Goal: Information Seeking & Learning: Find specific page/section

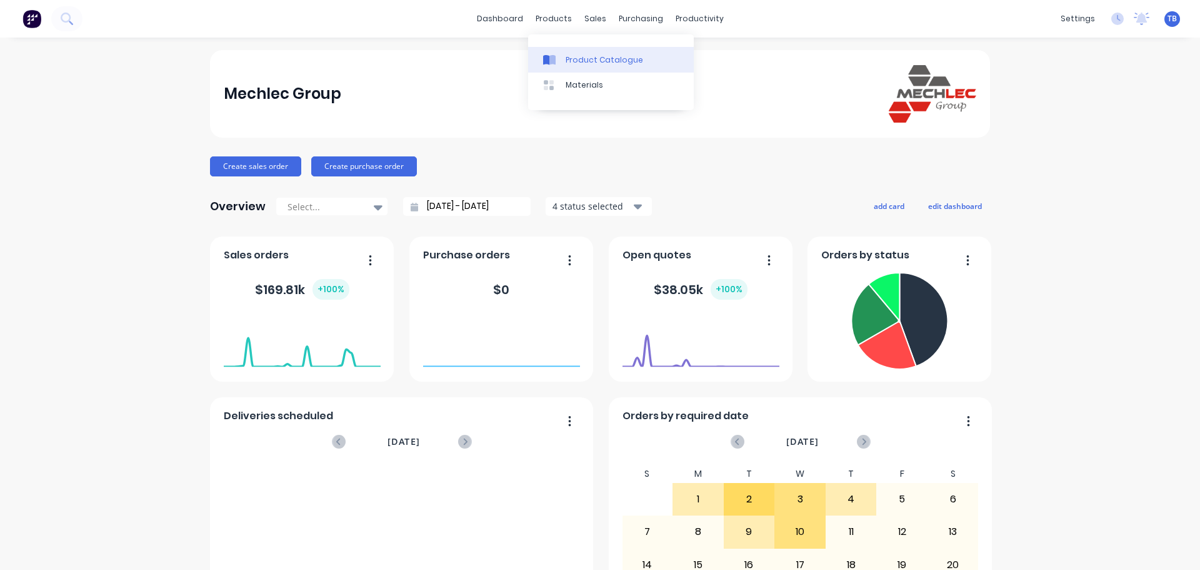
click at [588, 55] on div "Product Catalogue" at bounding box center [605, 59] width 78 height 11
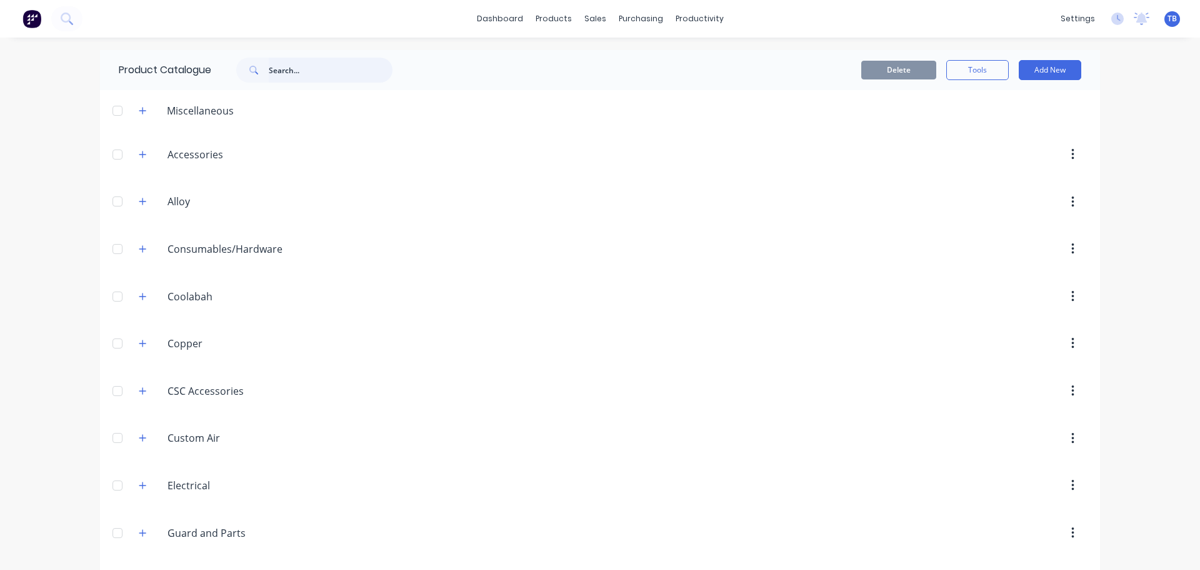
click at [305, 74] on input "text" at bounding box center [331, 70] width 124 height 25
type input "flares"
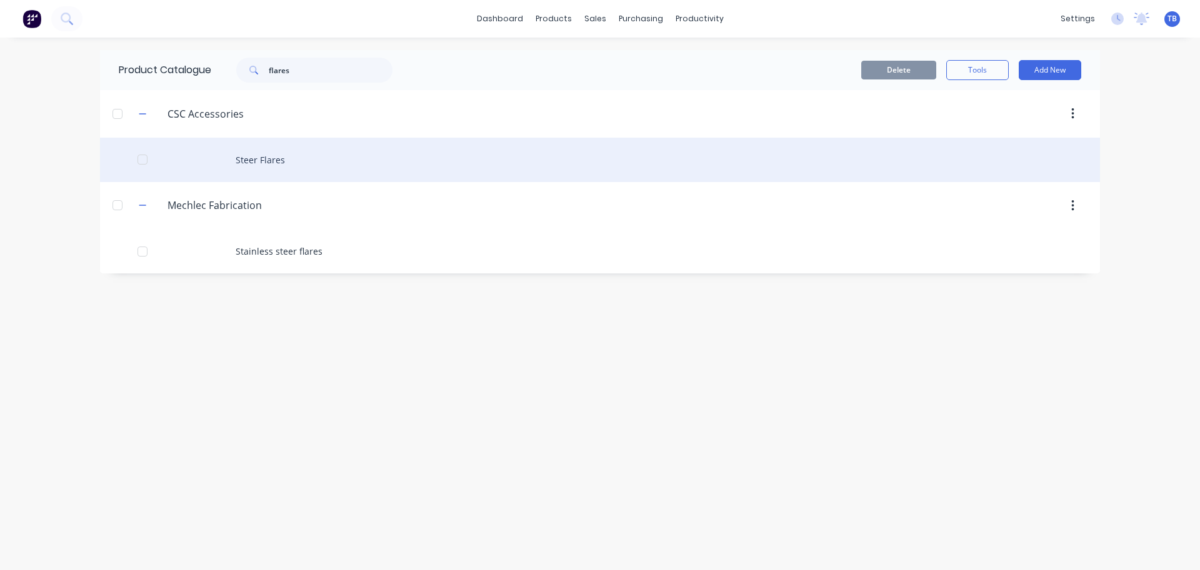
click at [276, 154] on div "Steer Flares" at bounding box center [600, 160] width 1000 height 44
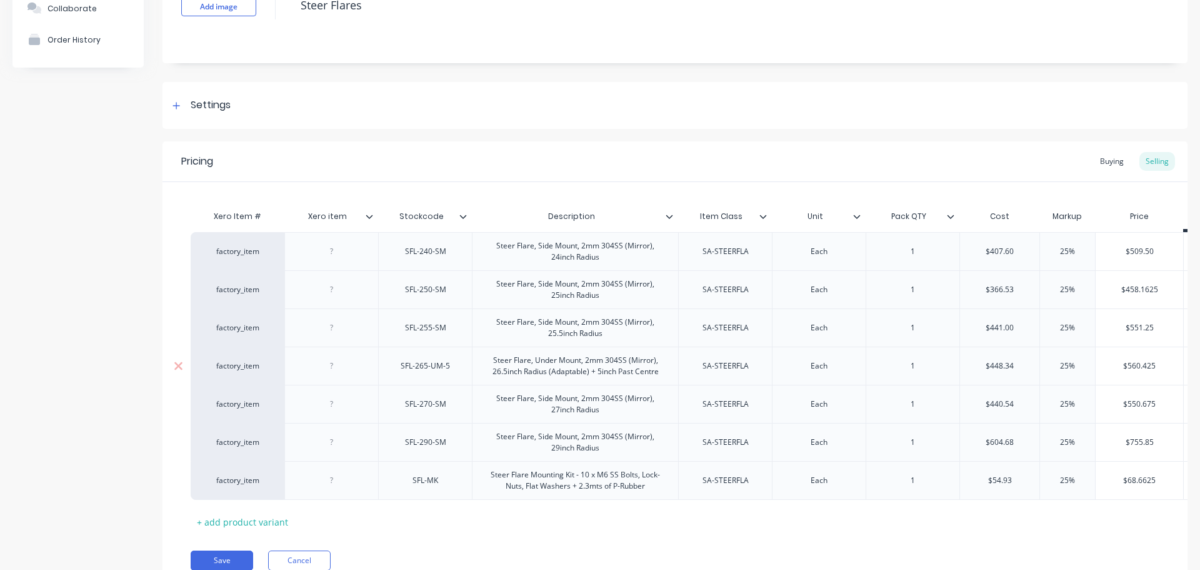
scroll to position [125, 0]
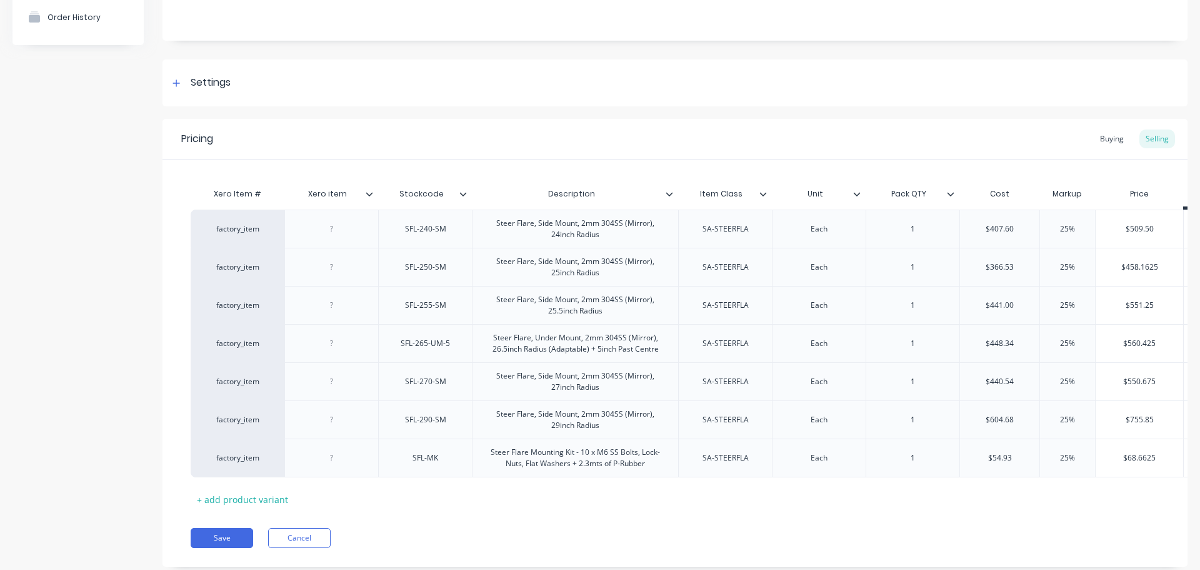
type textarea "x"
